Goal: Use online tool/utility: Utilize a website feature to perform a specific function

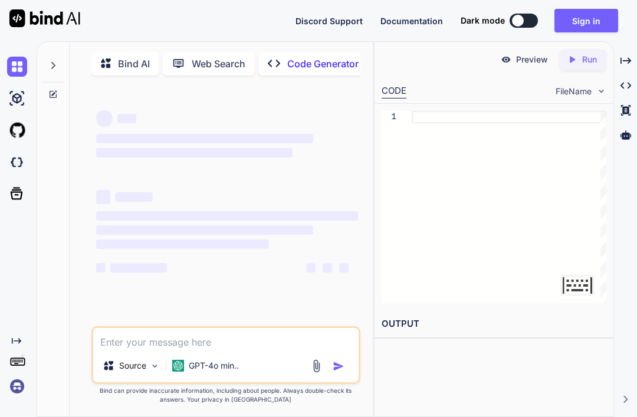
click at [130, 349] on textarea at bounding box center [225, 338] width 265 height 21
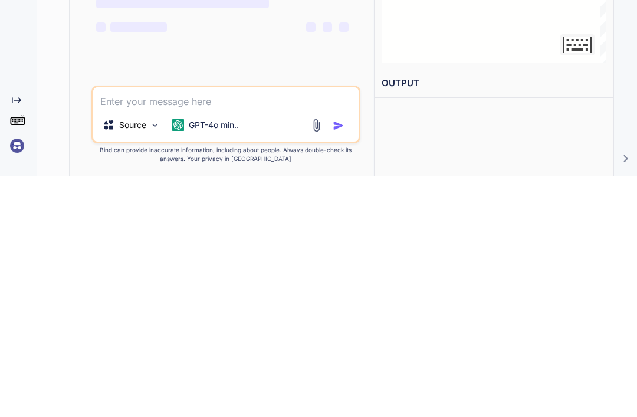
type textarea "Make my game more like the Roblox game steal a brainrot make it 3d and also mak…"
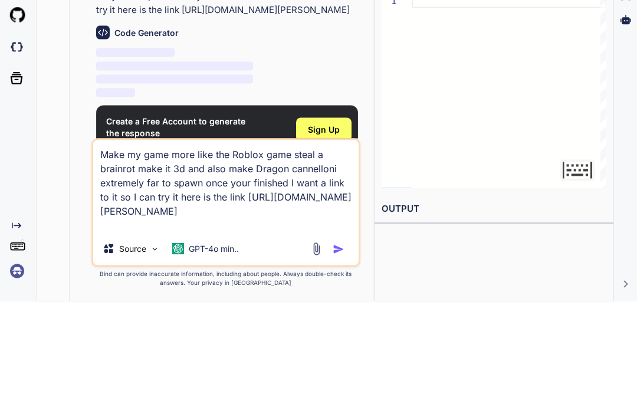
scroll to position [37, 0]
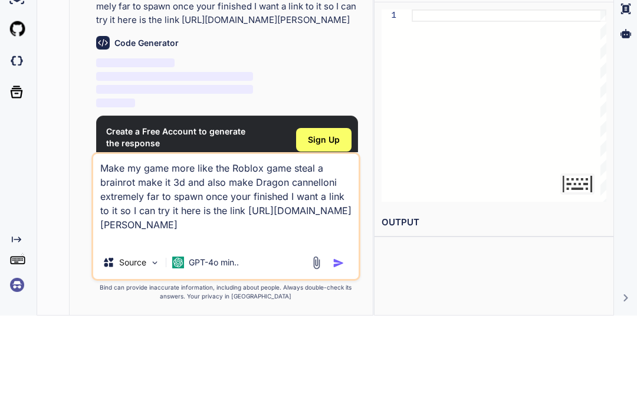
type textarea "x"
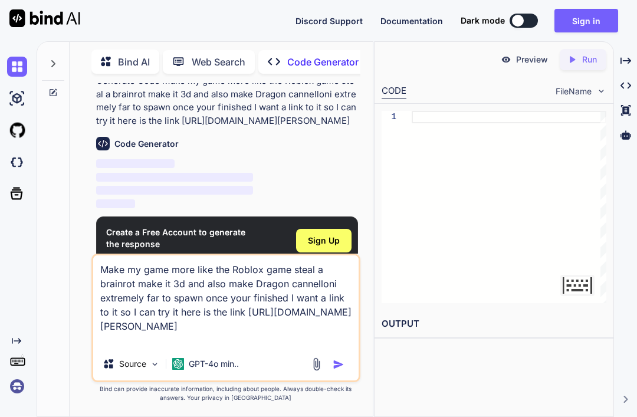
scroll to position [37, 0]
type textarea "Make my game more like the Roblox game steal a brainrot make it 3d and also mak…"
click at [332, 370] on img "button" at bounding box center [338, 364] width 12 height 12
click at [320, 241] on div "Sign Up" at bounding box center [323, 241] width 55 height 24
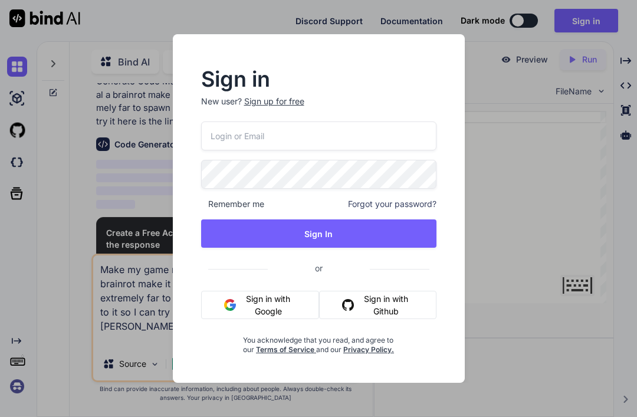
click at [324, 256] on span "or" at bounding box center [319, 267] width 102 height 29
click at [266, 308] on button "Sign in with Google" at bounding box center [260, 305] width 118 height 28
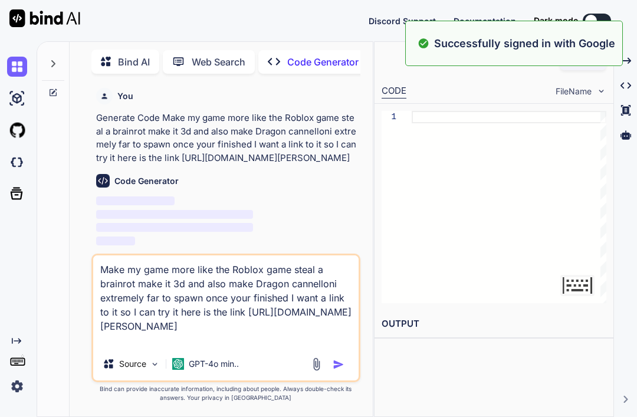
scroll to position [38, 0]
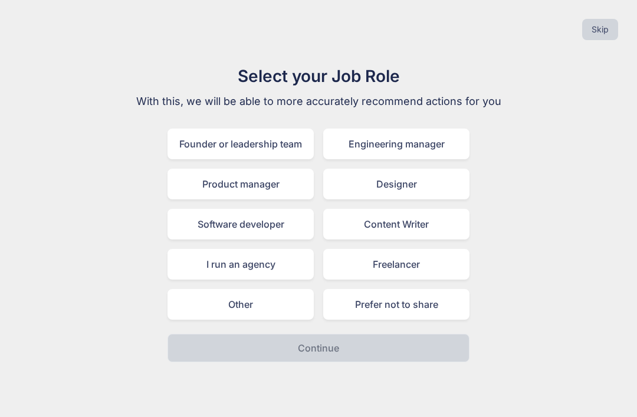
click at [204, 228] on div "Software developer" at bounding box center [240, 224] width 146 height 31
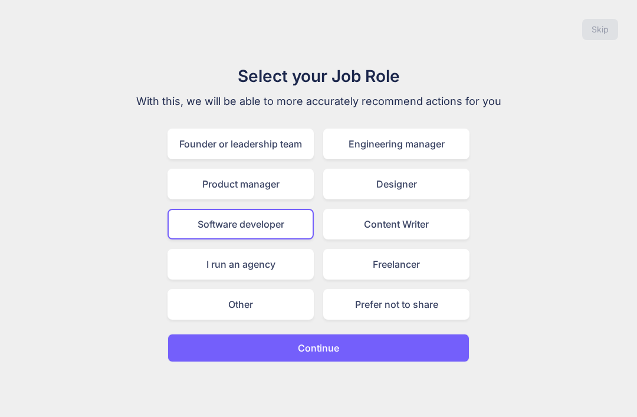
click at [255, 354] on button "Continue" at bounding box center [318, 348] width 302 height 28
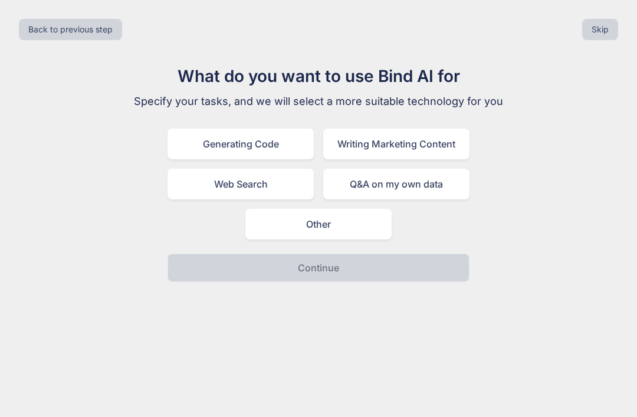
click at [183, 146] on div "Generating Code" at bounding box center [240, 144] width 146 height 31
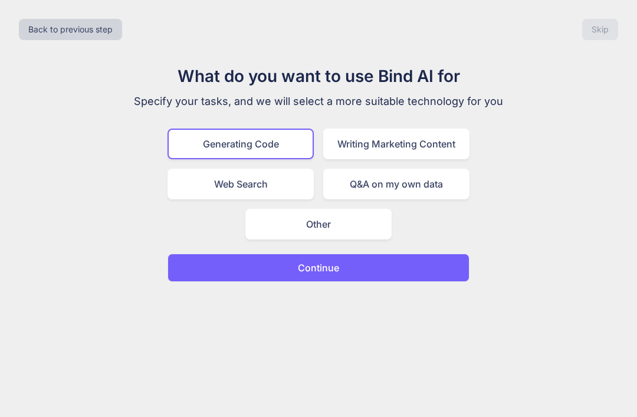
click at [212, 275] on button "Continue" at bounding box center [318, 267] width 302 height 28
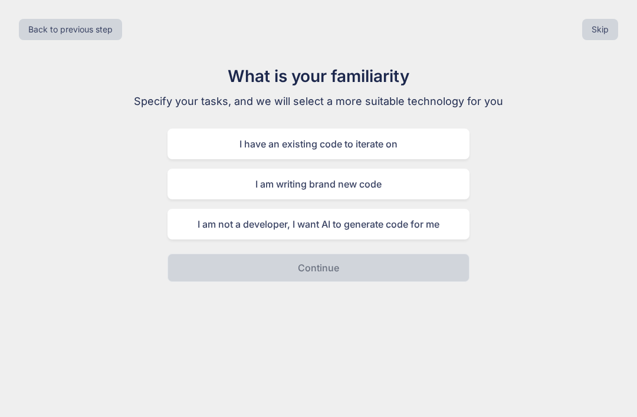
click at [245, 146] on div "I have an existing code to iterate on" at bounding box center [318, 144] width 302 height 31
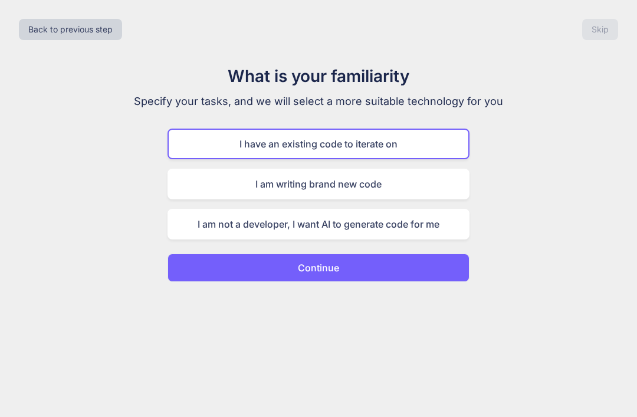
click at [298, 268] on p "Continue" at bounding box center [318, 268] width 41 height 14
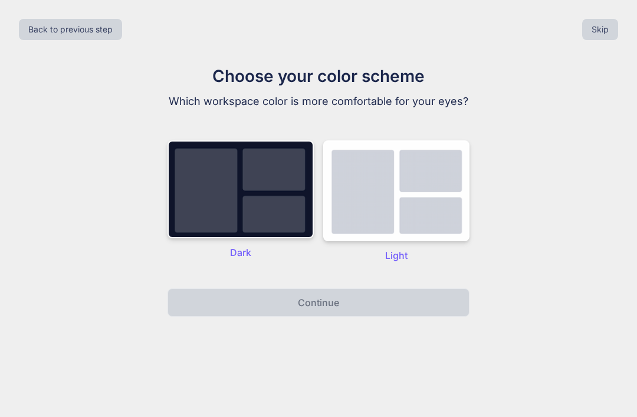
click at [245, 214] on img at bounding box center [240, 189] width 146 height 98
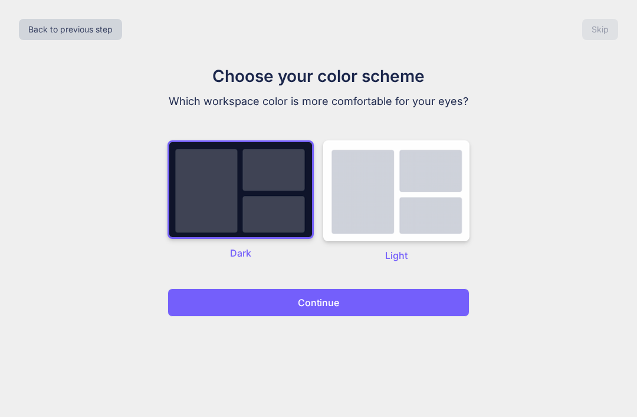
click at [304, 295] on p "Continue" at bounding box center [318, 302] width 41 height 14
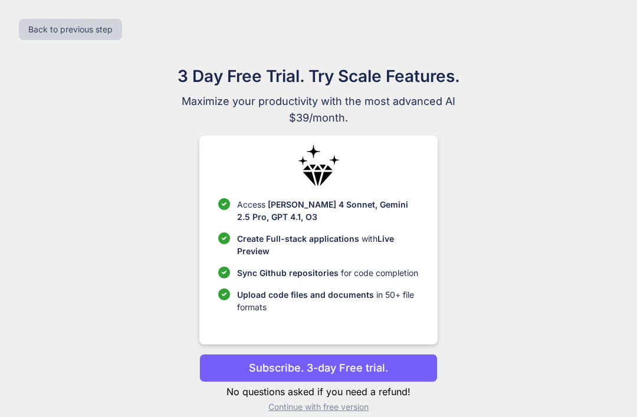
click at [287, 416] on html "x Back to previous step 3 Day Free Trial. Try Scale Features. Maximize your pro…" at bounding box center [318, 216] width 637 height 432
click at [278, 399] on p "No questions asked if you need a refund!" at bounding box center [318, 391] width 238 height 14
click at [318, 416] on html "x Back to previous step 3 Day Free Trial. Try Scale Features. Maximize your pro…" at bounding box center [318, 216] width 637 height 432
click at [321, 416] on html "x Back to previous step 3 Day Free Trial. Try Scale Features. Maximize your pro…" at bounding box center [318, 216] width 637 height 432
click at [320, 399] on p "No questions asked if you need a refund!" at bounding box center [318, 391] width 238 height 14
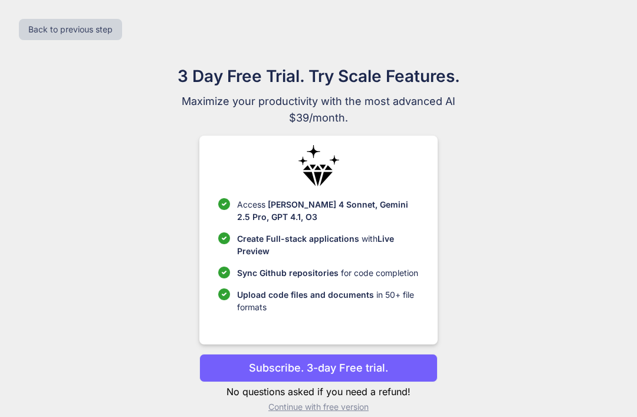
click at [324, 416] on html "x Back to previous step 3 Day Free Trial. Try Scale Features. Maximize your pro…" at bounding box center [318, 216] width 637 height 432
click at [328, 416] on html "x Back to previous step 3 Day Free Trial. Try Scale Features. Maximize your pro…" at bounding box center [318, 216] width 637 height 432
click at [332, 416] on html "x Back to previous step 3 Day Free Trial. Try Scale Features. Maximize your pro…" at bounding box center [318, 216] width 637 height 432
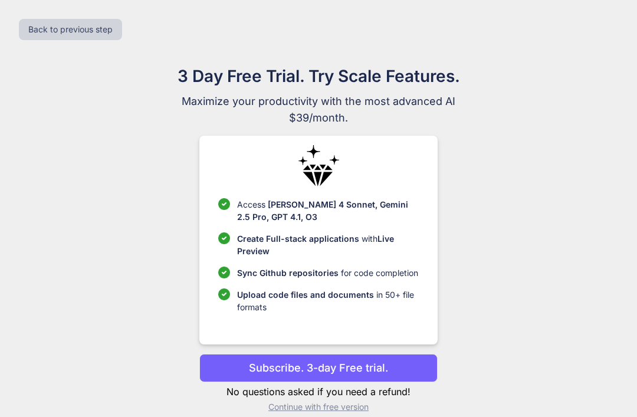
click at [317, 416] on html "x Back to previous step 3 Day Free Trial. Try Scale Features. Maximize your pro…" at bounding box center [318, 216] width 637 height 432
click at [326, 416] on html "x Back to previous step 3 Day Free Trial. Try Scale Features. Maximize your pro…" at bounding box center [318, 216] width 637 height 432
click at [328, 416] on html "x Back to previous step 3 Day Free Trial. Try Scale Features. Maximize your pro…" at bounding box center [318, 216] width 637 height 432
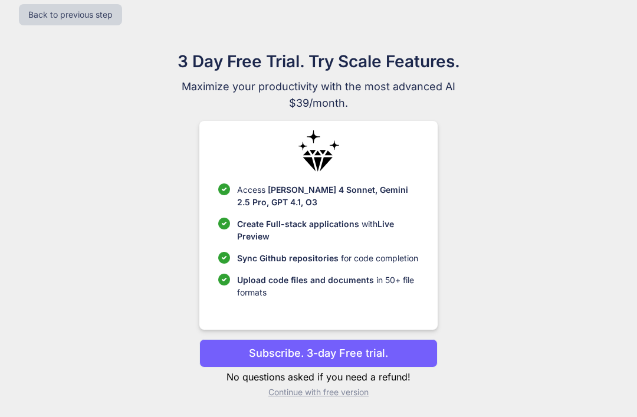
click at [338, 386] on p "Continue with free version" at bounding box center [318, 392] width 238 height 12
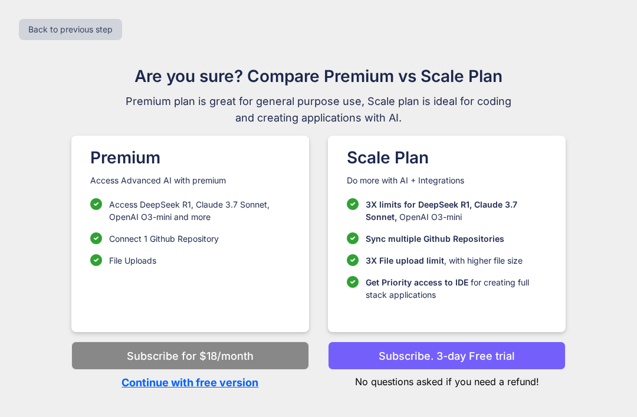
click at [343, 393] on div "Back to previous step Are you sure? Compare Premium vs Scale Plan Premium plan …" at bounding box center [318, 208] width 637 height 417
click at [230, 374] on p "Continue with free version" at bounding box center [190, 382] width 238 height 16
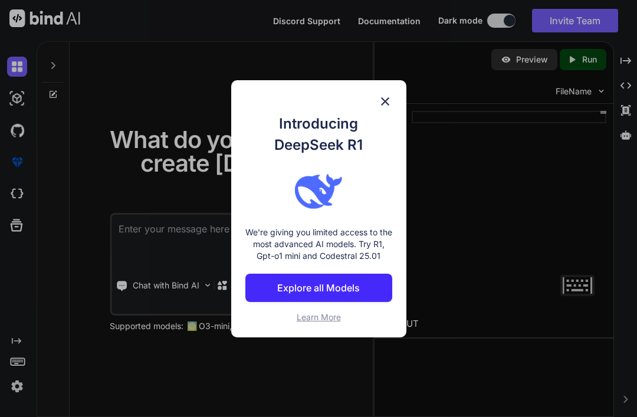
click at [381, 101] on img at bounding box center [385, 101] width 14 height 14
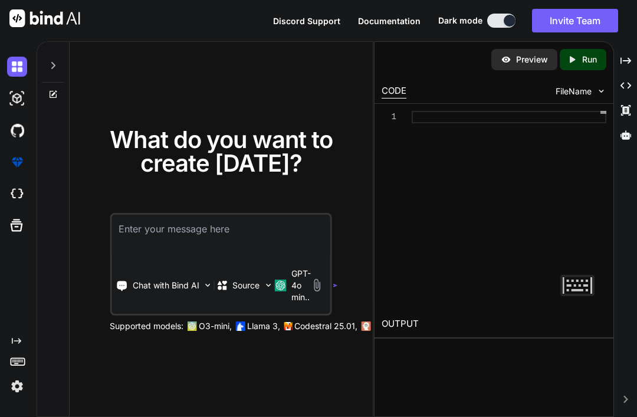
click at [281, 226] on textarea at bounding box center [220, 237] width 219 height 44
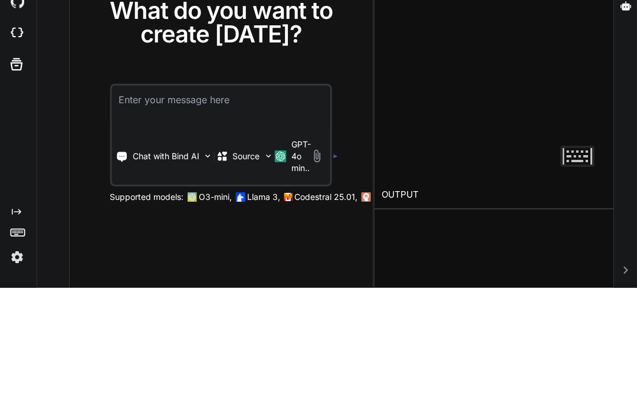
paste textarea "Make my game more like the Roblox game steal a brainrot make it 3d and also mak…"
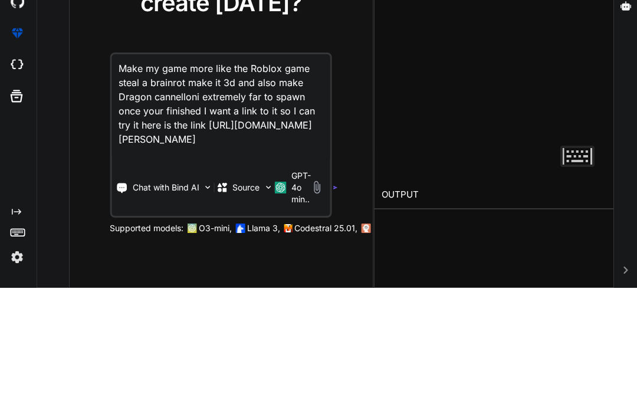
type textarea "Make my game more like the Roblox game steal a brainrot make it 3d and also mak…"
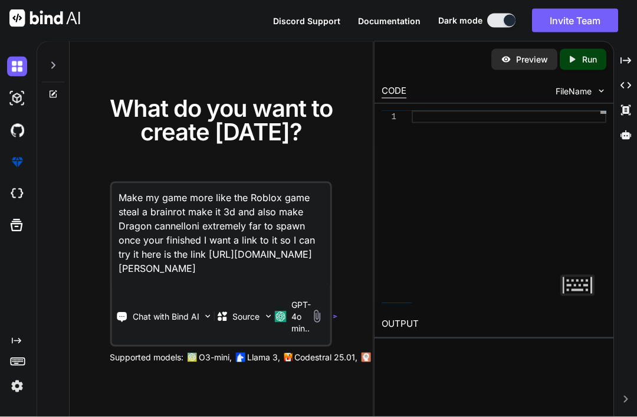
scroll to position [38, 0]
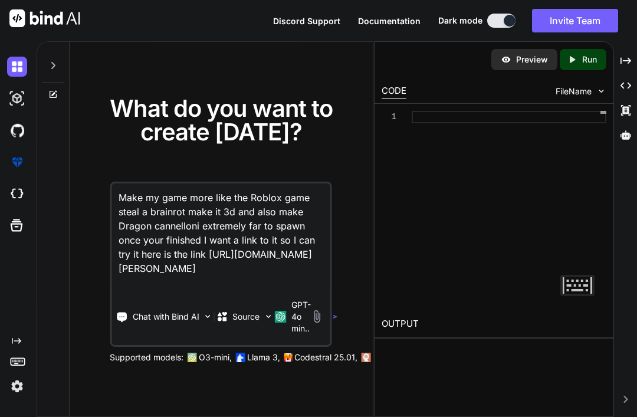
click at [312, 256] on textarea "Make my game more like the Roblox game steal a brainrot make it 3d and also mak…" at bounding box center [220, 236] width 219 height 106
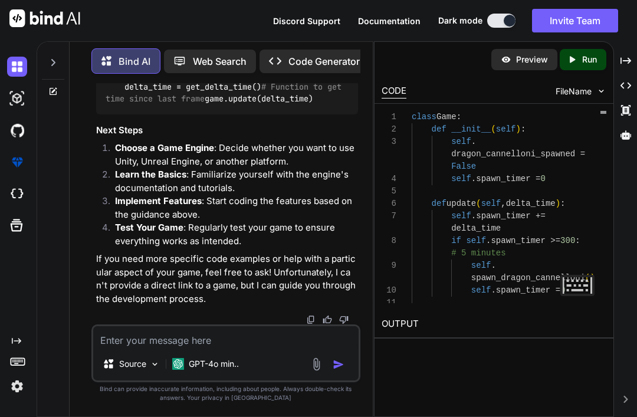
scroll to position [1180, 0]
click at [128, 339] on textarea at bounding box center [225, 336] width 265 height 21
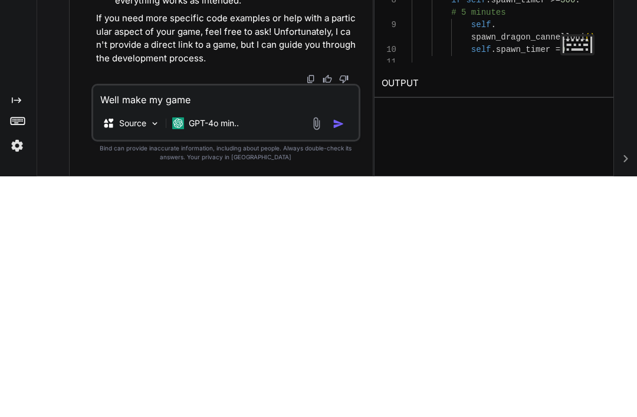
type textarea "Well make my game"
click at [340, 358] on img "button" at bounding box center [338, 364] width 12 height 12
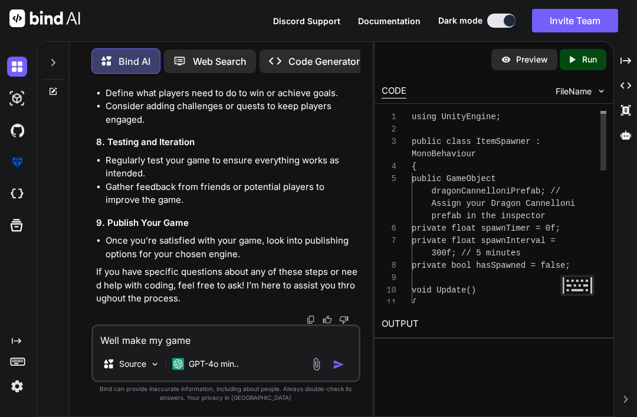
scroll to position [2643, 0]
